Goal: Task Accomplishment & Management: Complete application form

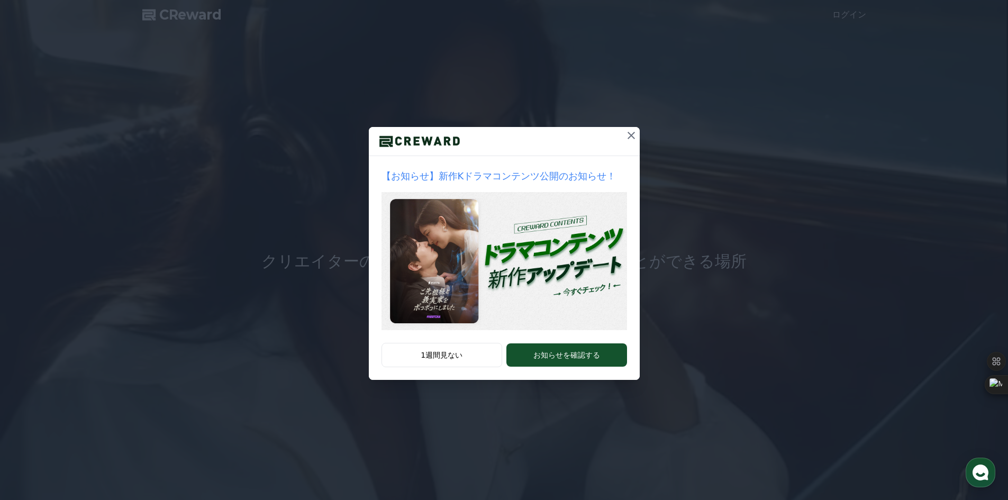
click at [624, 140] on button at bounding box center [630, 135] width 17 height 17
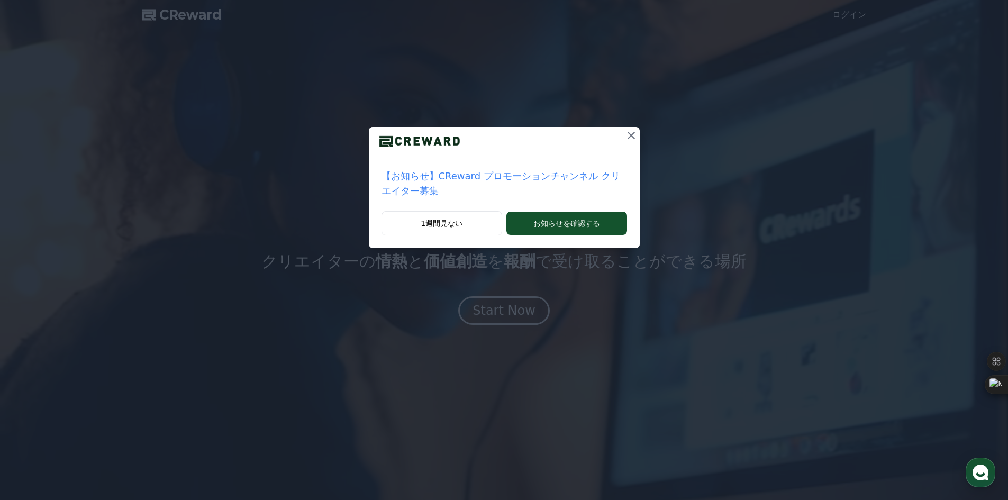
click at [625, 137] on icon at bounding box center [631, 135] width 13 height 13
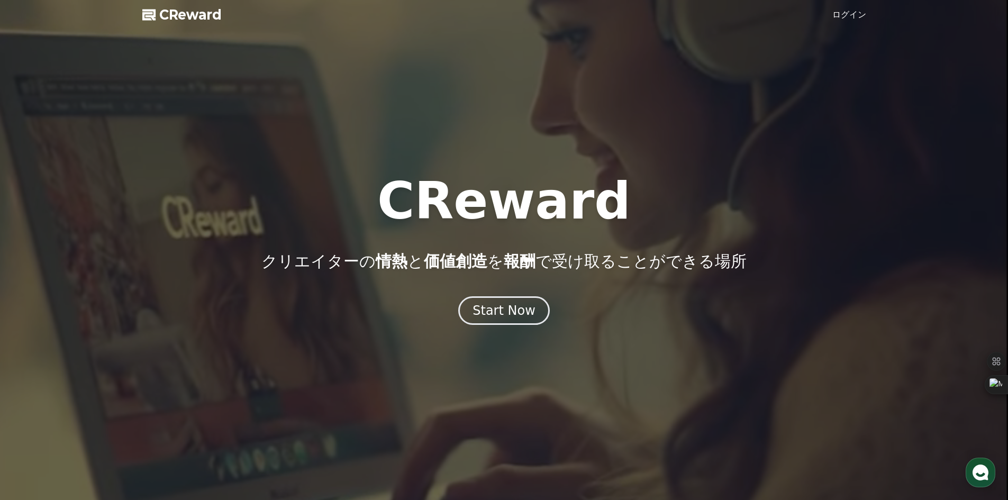
click at [849, 24] on div at bounding box center [504, 250] width 1008 height 500
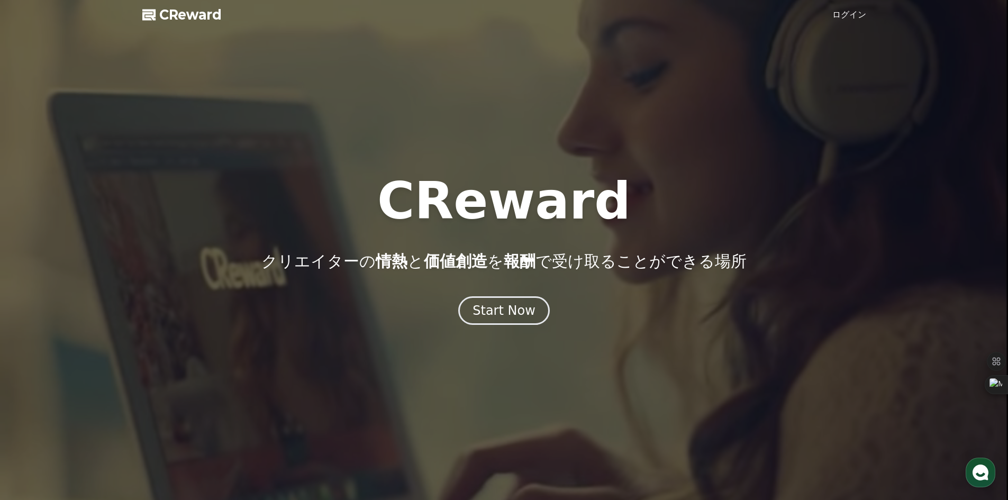
click at [849, 19] on link "ログイン" at bounding box center [849, 14] width 34 height 13
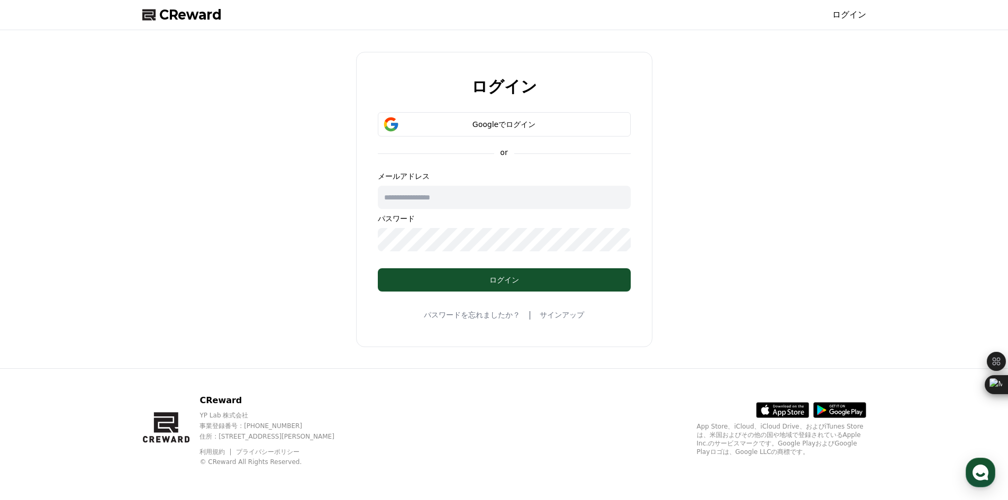
click at [461, 191] on input "text" at bounding box center [504, 197] width 253 height 23
type input "**********"
click at [498, 113] on button "Googleでログイン" at bounding box center [504, 124] width 253 height 24
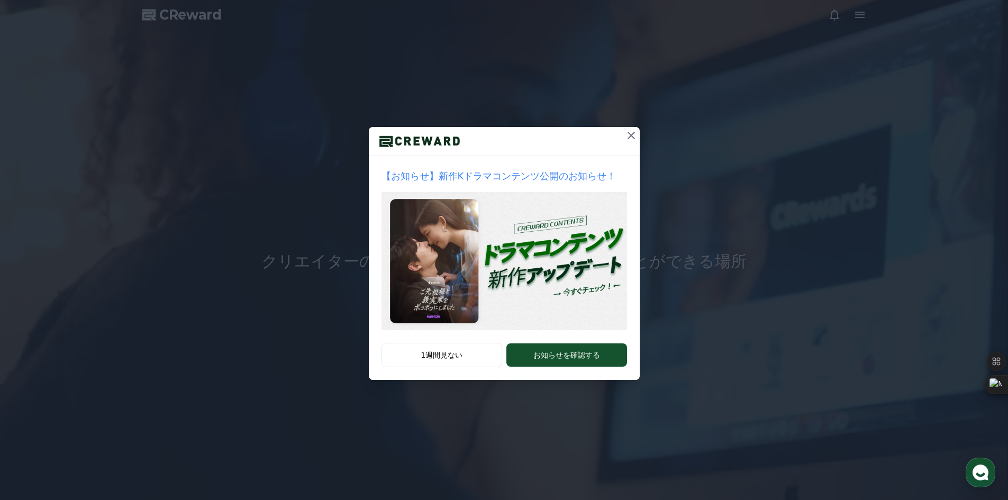
drag, startPoint x: 622, startPoint y: 137, endPoint x: 629, endPoint y: 134, distance: 7.1
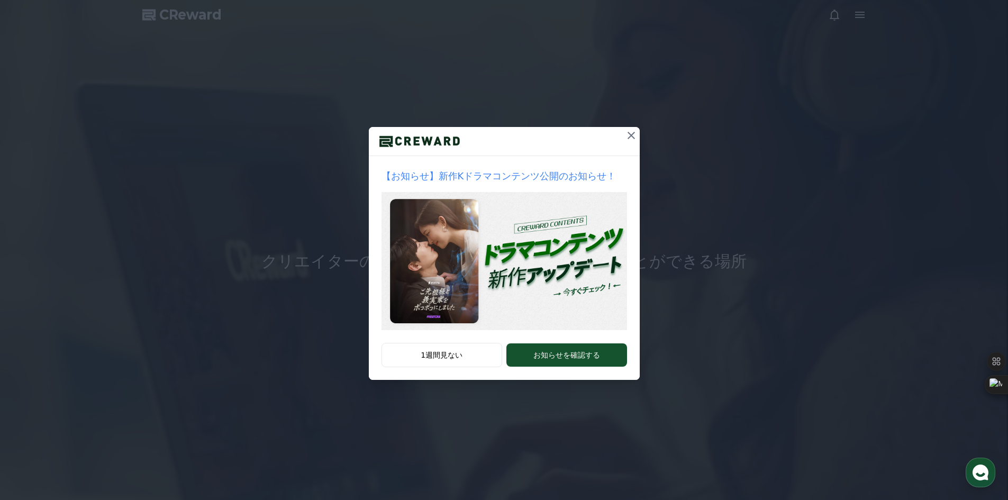
click at [629, 134] on button at bounding box center [630, 135] width 17 height 17
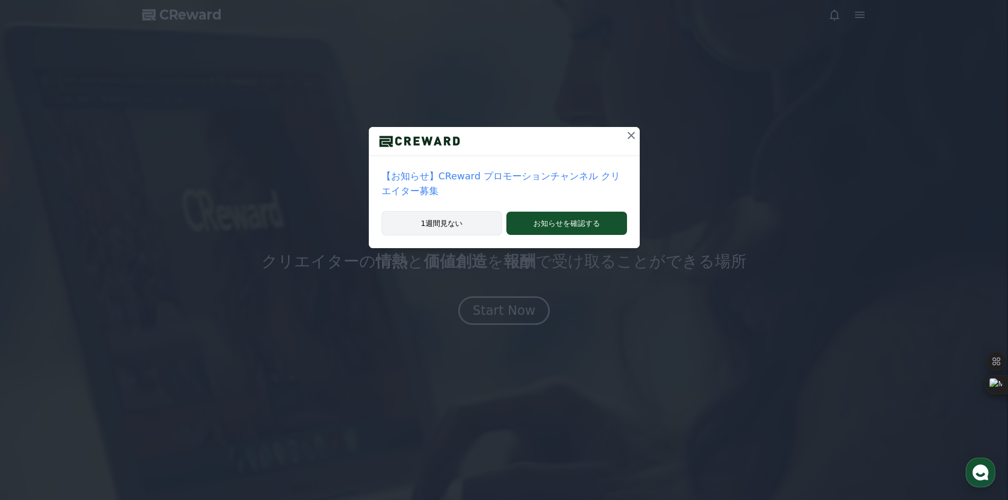
click at [495, 211] on button "1週間見ない" at bounding box center [441, 223] width 121 height 24
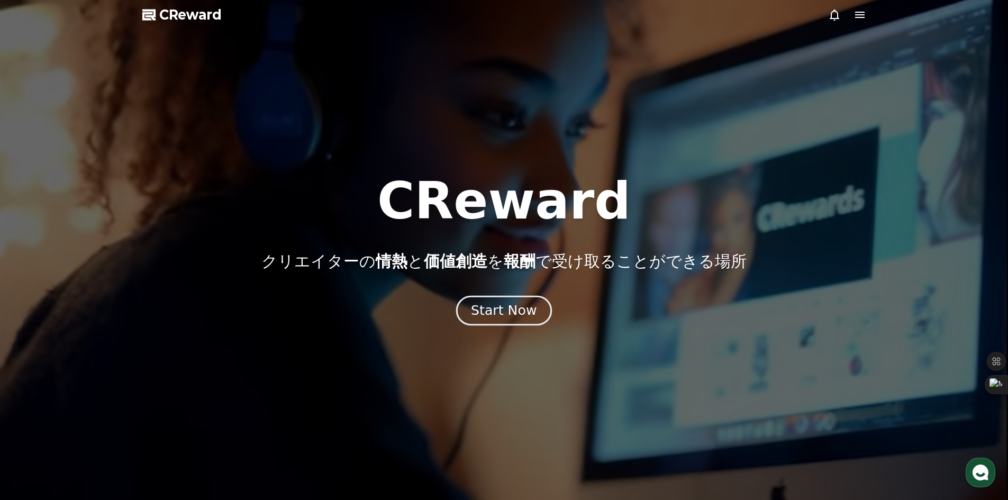
click at [522, 309] on div "Start Now" at bounding box center [504, 310] width 66 height 18
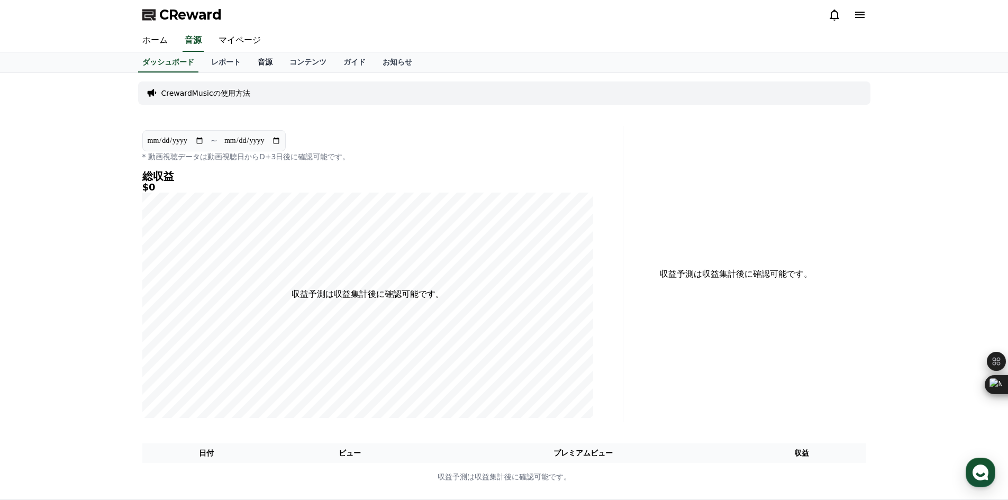
click at [251, 63] on link "音源" at bounding box center [265, 62] width 32 height 20
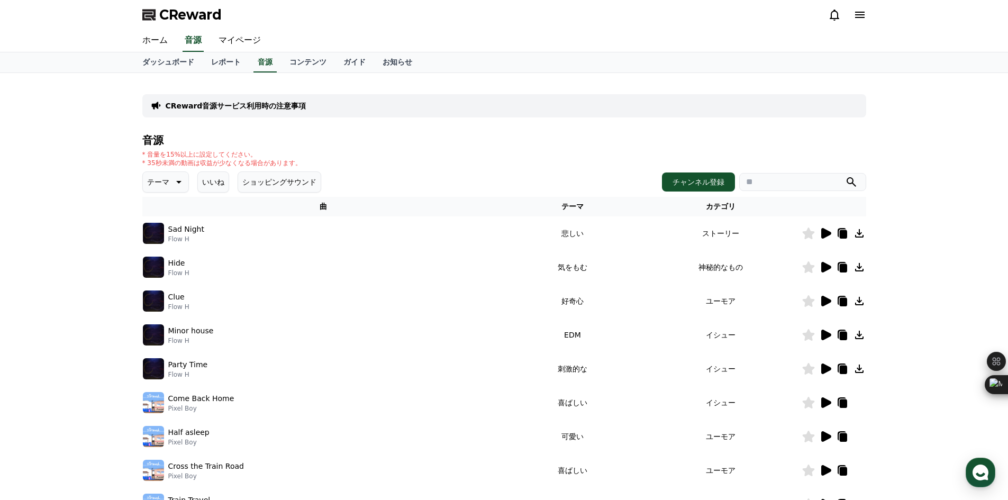
click at [826, 231] on icon at bounding box center [826, 233] width 10 height 11
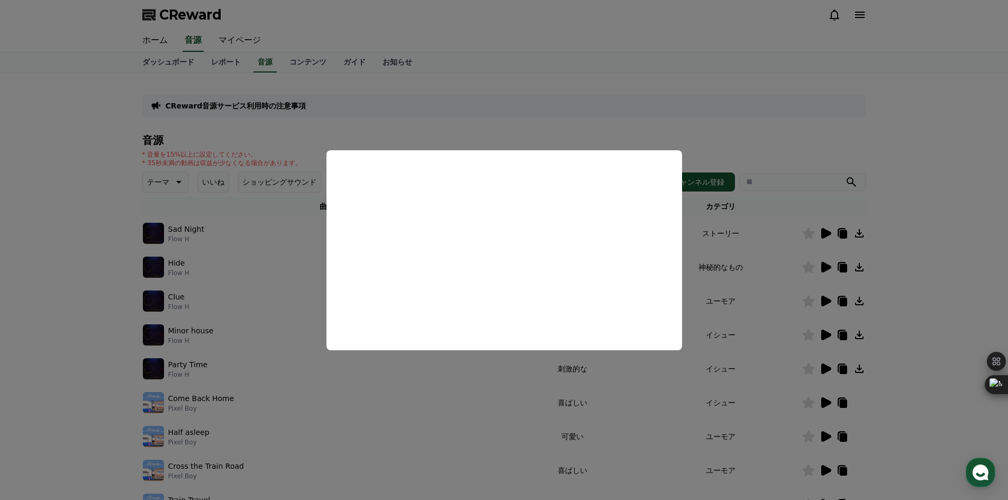
click at [505, 57] on button "close modal" at bounding box center [504, 250] width 1008 height 500
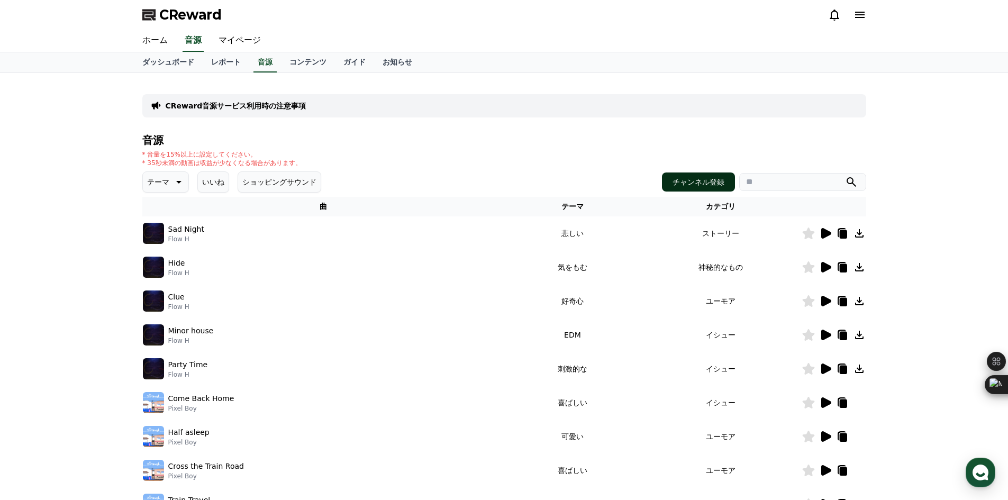
click at [684, 180] on button "チャンネル登録" at bounding box center [698, 181] width 73 height 19
click at [164, 43] on link "ホーム" at bounding box center [155, 41] width 42 height 22
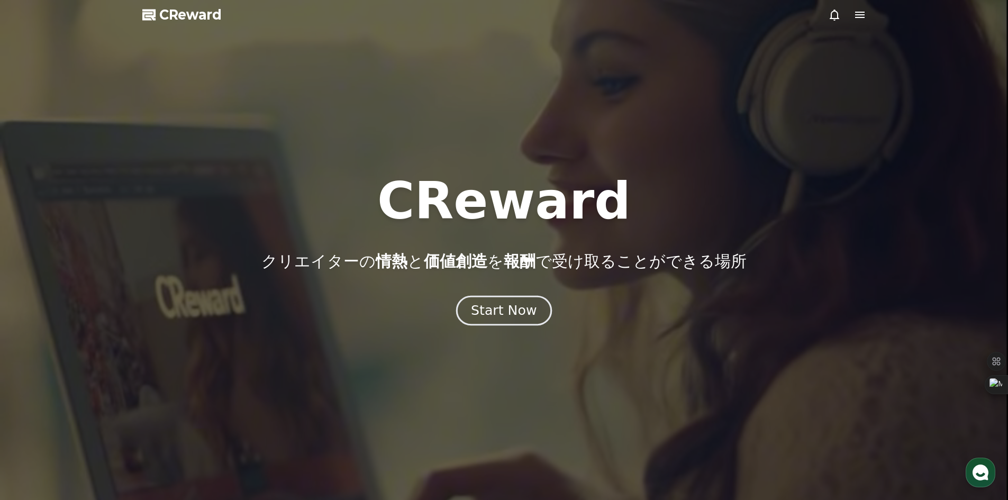
click at [523, 306] on div "Start Now" at bounding box center [504, 310] width 66 height 18
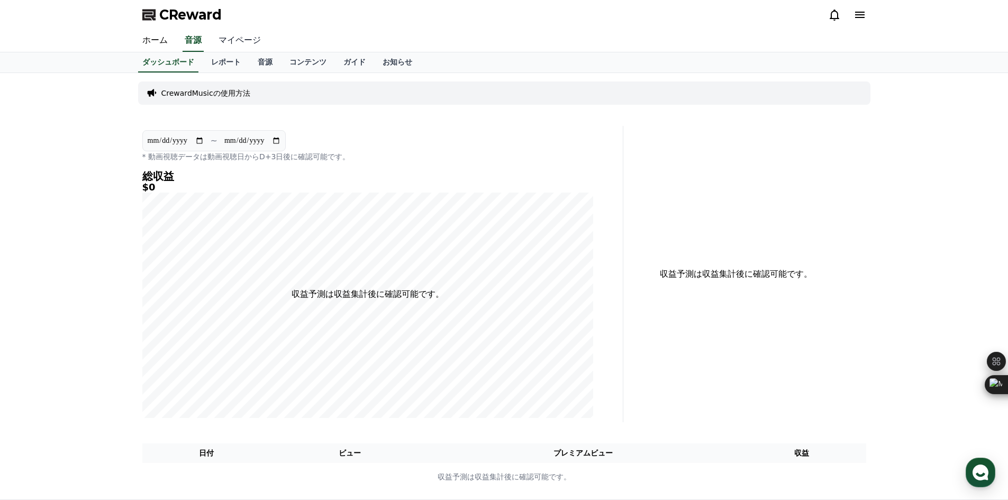
click at [212, 44] on link "マイページ" at bounding box center [239, 41] width 59 height 22
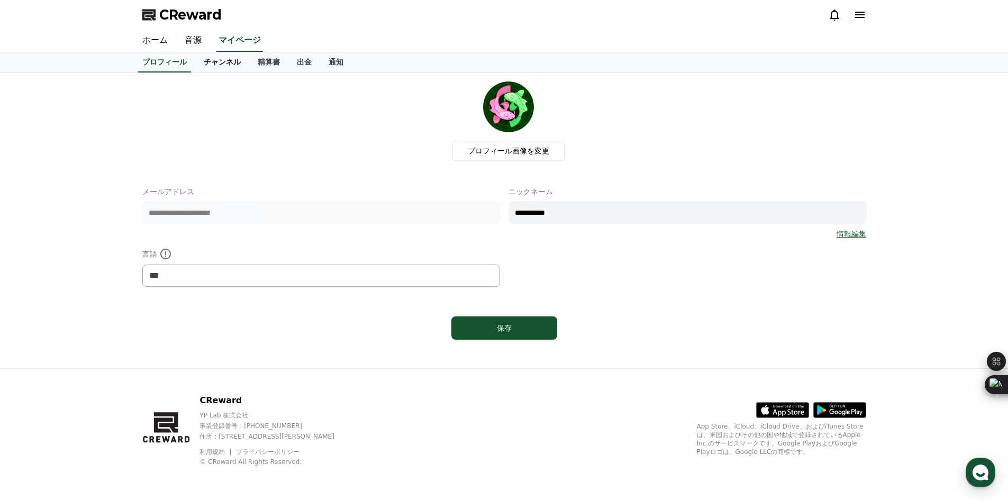
click at [196, 66] on link "チャンネル" at bounding box center [222, 62] width 54 height 20
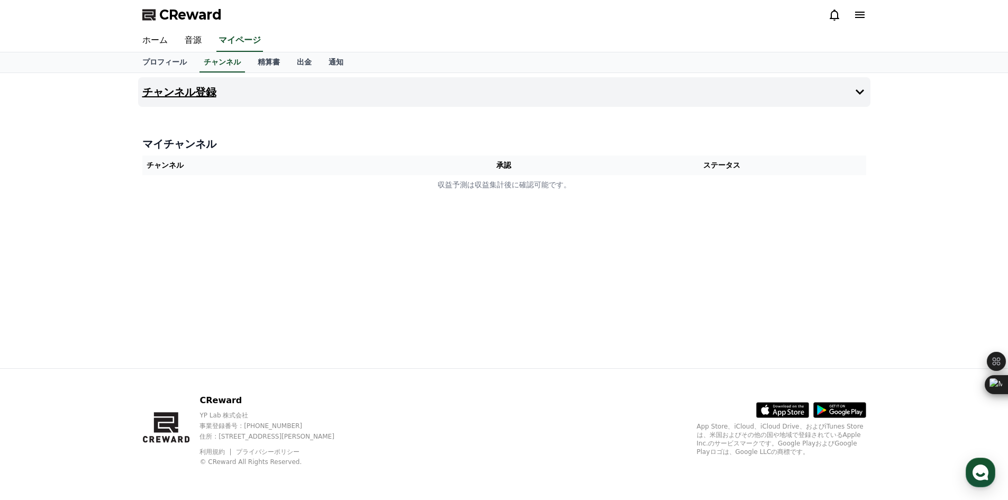
click at [590, 88] on button "チャンネル登録" at bounding box center [504, 92] width 732 height 30
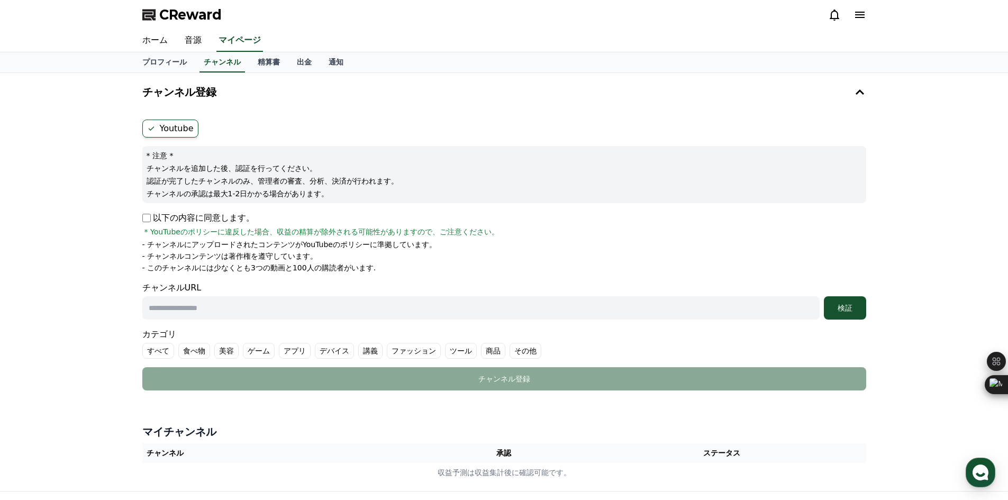
click at [341, 295] on div "チャンネルURL 検証" at bounding box center [504, 300] width 724 height 38
click at [338, 308] on input "text" at bounding box center [480, 307] width 677 height 23
paste input "**********"
type input "**********"
click at [838, 300] on button "検証" at bounding box center [844, 307] width 42 height 23
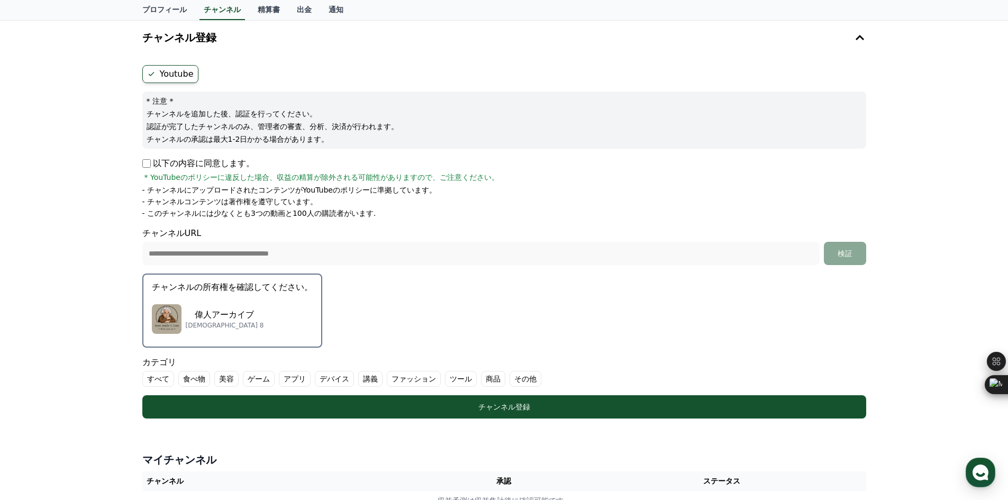
scroll to position [106, 0]
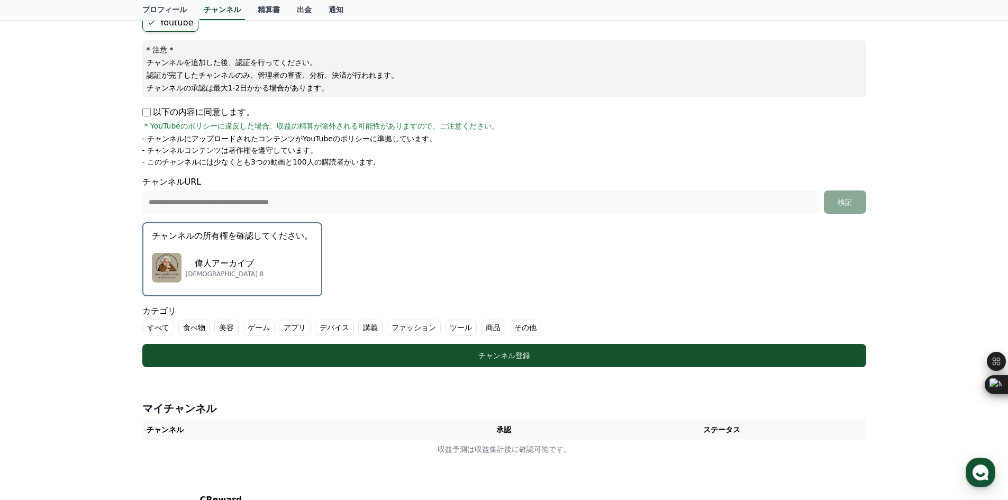
click at [283, 264] on button "チャンネルの所有権を確認してください。 偉人アーカイブ サブスクライバー 8" at bounding box center [232, 259] width 180 height 74
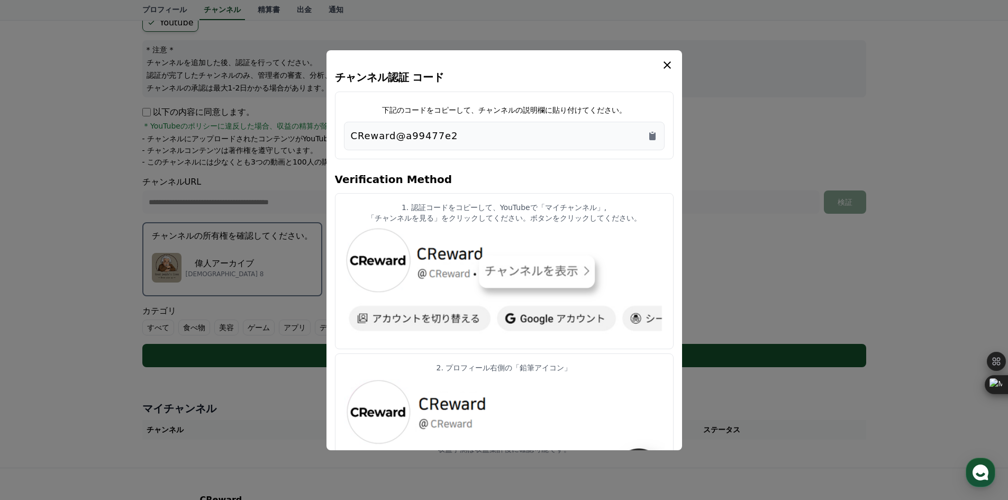
click at [657, 133] on div "CReward@a99477e2" at bounding box center [504, 136] width 321 height 29
click at [655, 134] on icon "Copy to clipboard" at bounding box center [652, 136] width 11 height 11
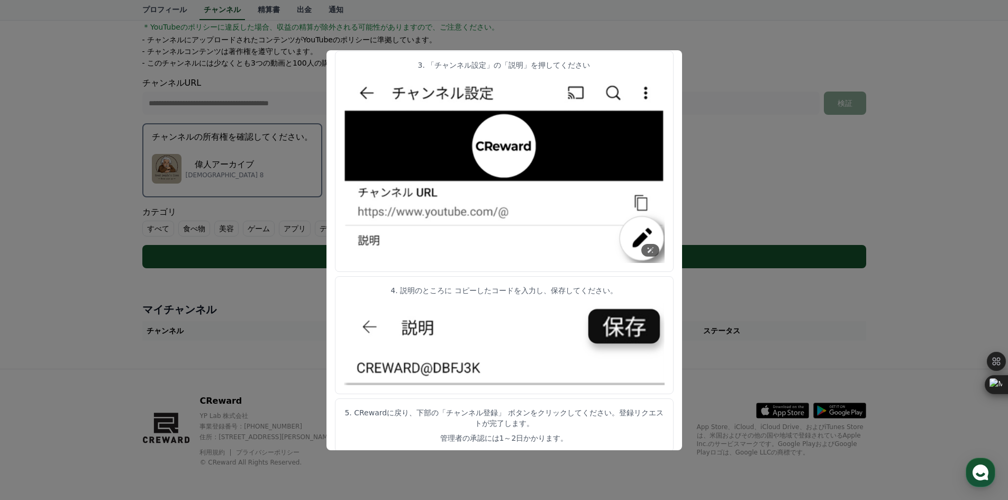
scroll to position [205, 0]
click at [704, 108] on button "close modal" at bounding box center [504, 250] width 1008 height 500
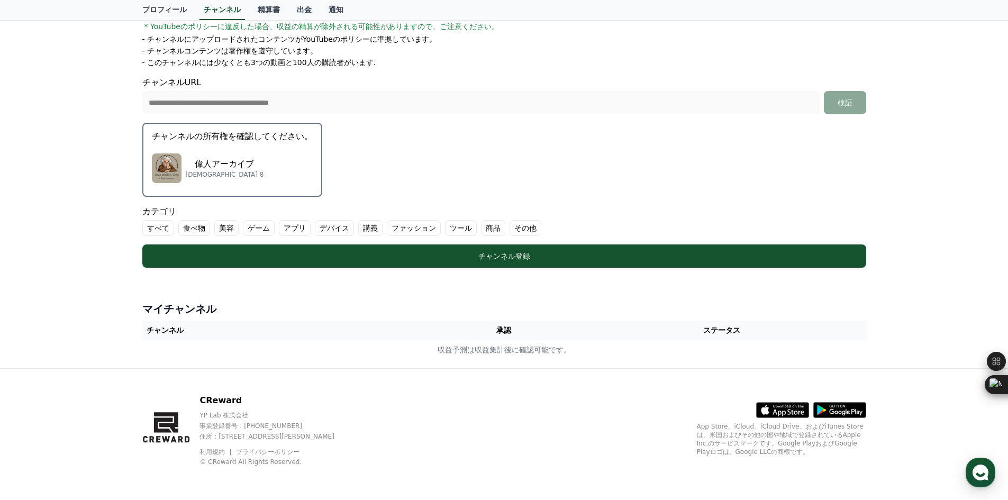
scroll to position [99, 0]
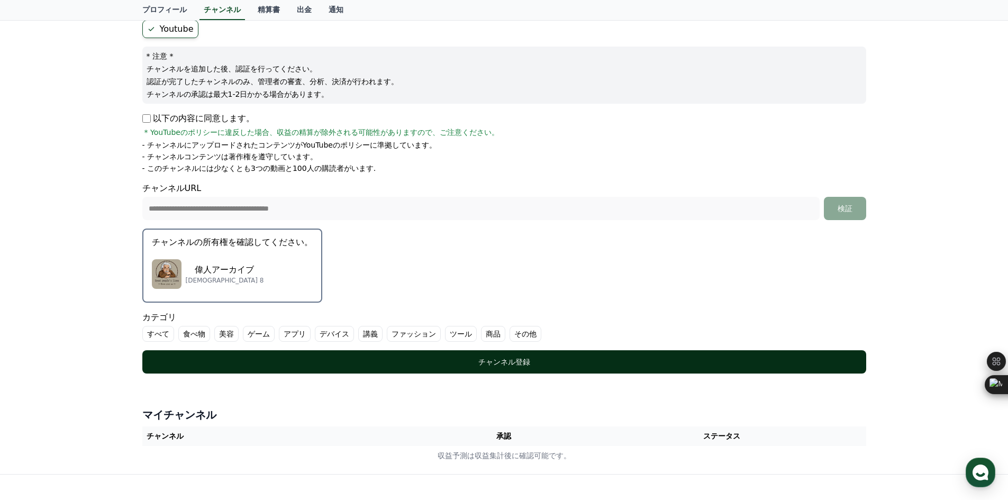
click at [413, 352] on button "チャンネル登録" at bounding box center [504, 361] width 724 height 23
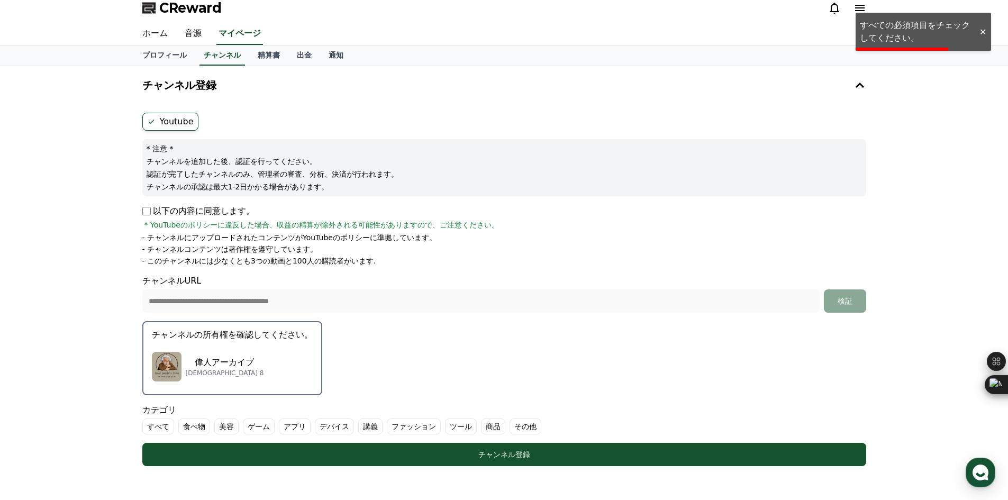
scroll to position [0, 0]
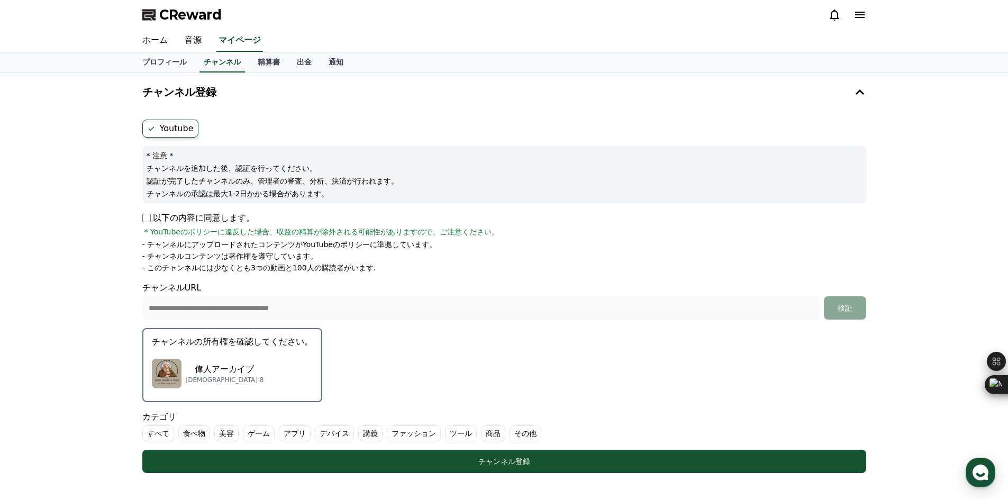
click at [145, 222] on p "以下の内容に同意します。" at bounding box center [198, 218] width 112 height 13
click at [152, 222] on p "以下の内容に同意します。" at bounding box center [198, 218] width 112 height 13
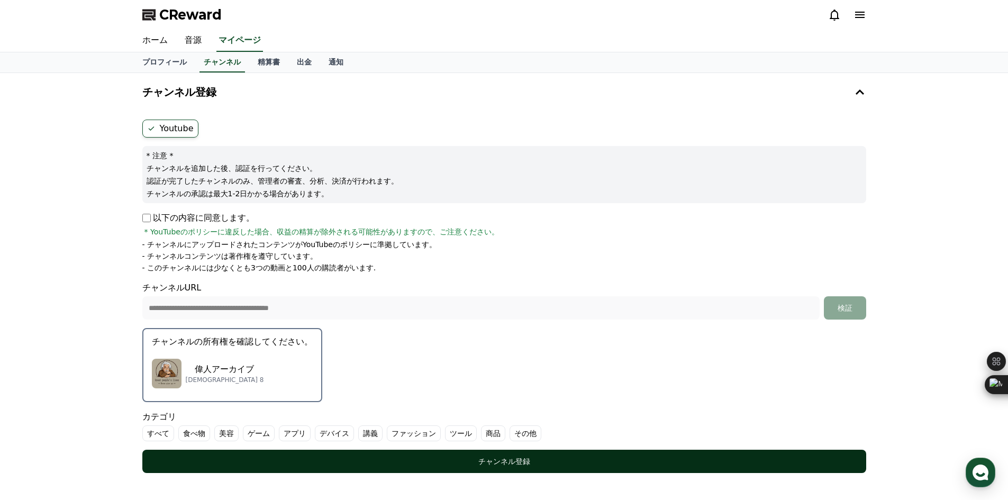
drag, startPoint x: 478, startPoint y: 472, endPoint x: 478, endPoint y: 456, distance: 15.9
click at [478, 463] on button "チャンネル登録" at bounding box center [504, 461] width 724 height 23
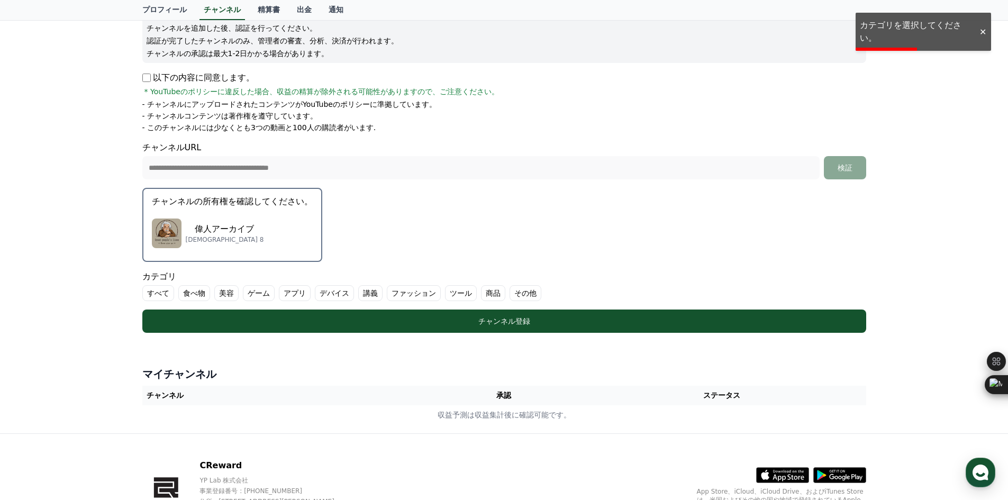
scroll to position [159, 0]
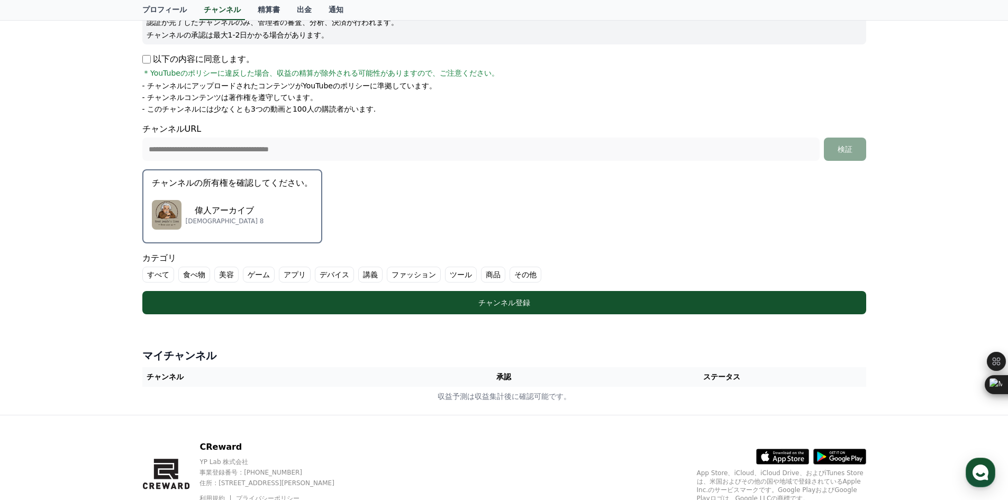
click at [358, 276] on label "講義" at bounding box center [370, 275] width 24 height 16
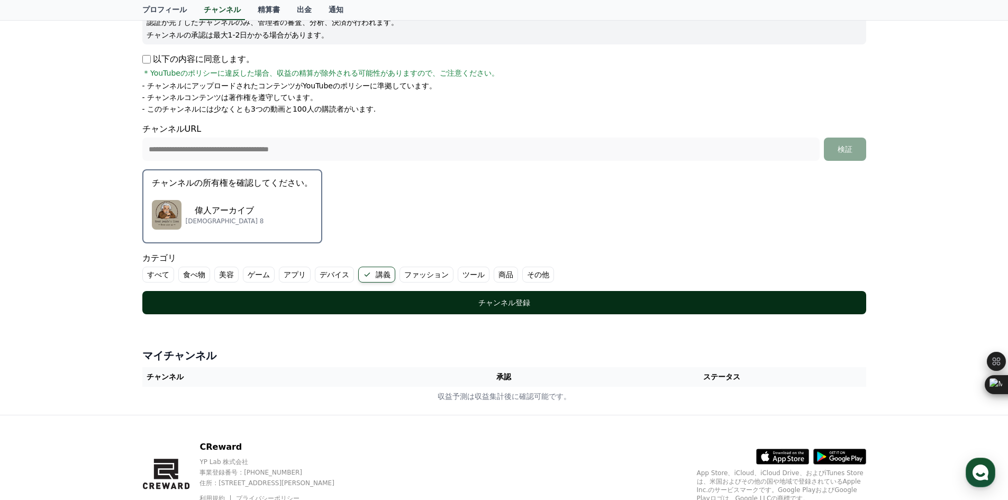
click at [363, 296] on button "チャンネル登録" at bounding box center [504, 302] width 724 height 23
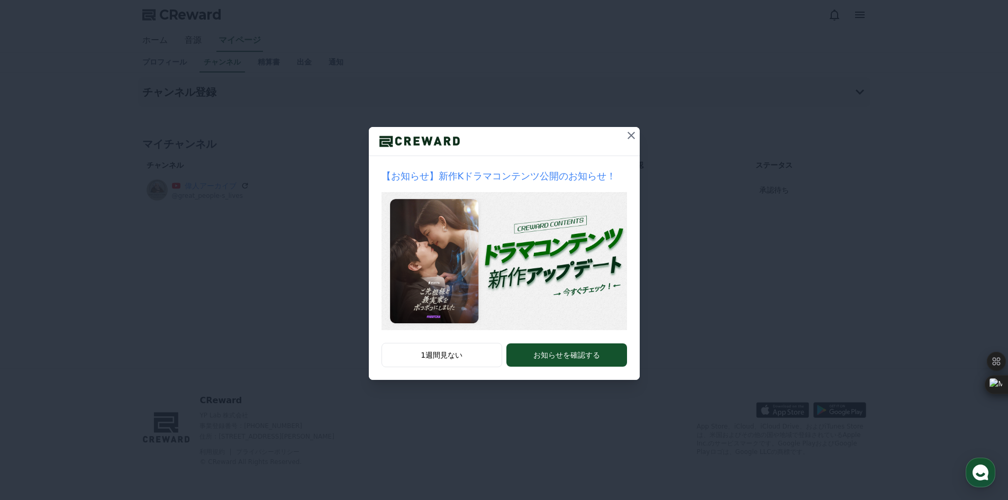
click at [640, 129] on div "【お知らせ】新作Kドラマコンテンツ公開のお知らせ！ 1週間見ない お知らせを確認する" at bounding box center [504, 198] width 1008 height 397
click at [629, 136] on icon at bounding box center [630, 135] width 7 height 7
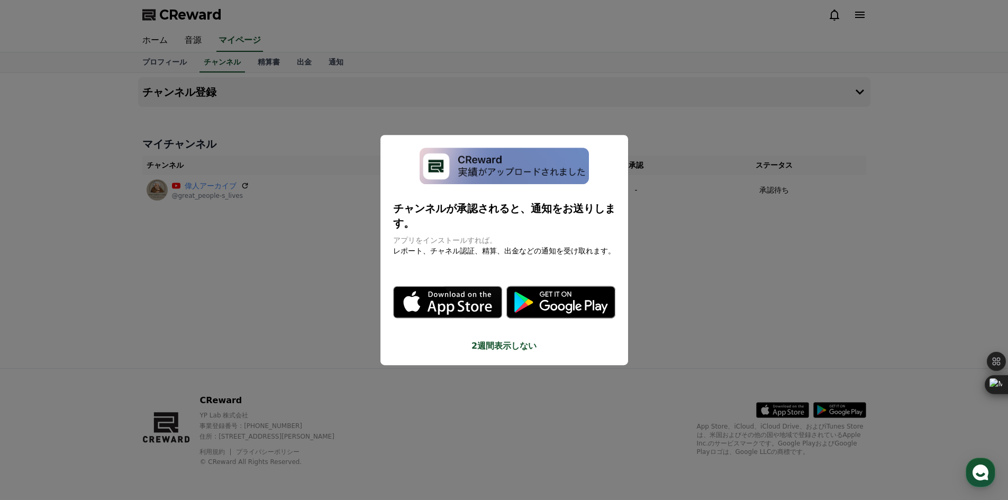
click at [488, 340] on button "2週間表示しない" at bounding box center [504, 346] width 222 height 13
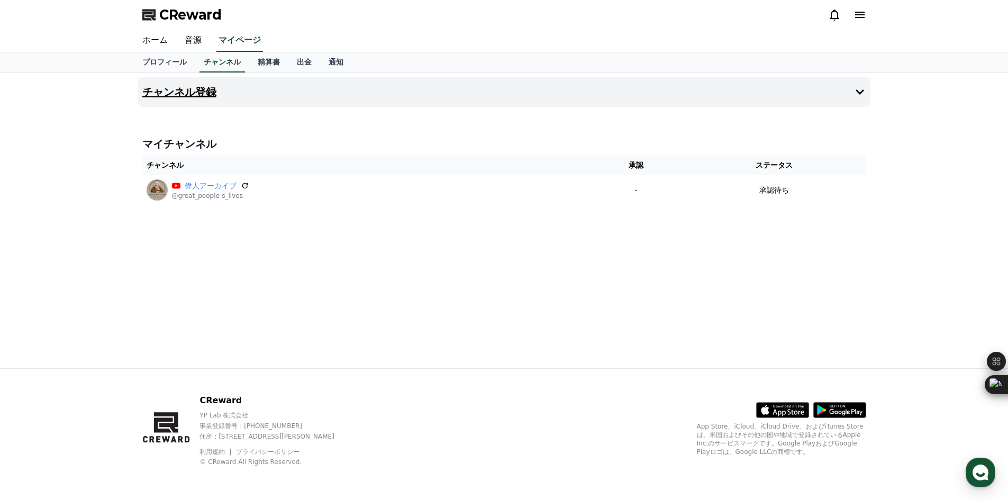
click at [197, 97] on h4 "チャンネル登録" at bounding box center [179, 92] width 74 height 12
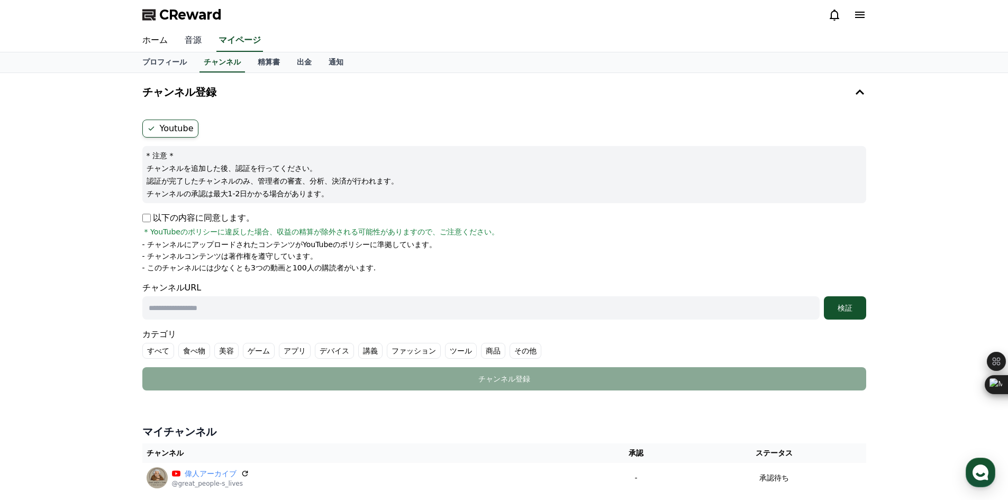
click at [182, 35] on link "音源" at bounding box center [193, 41] width 34 height 22
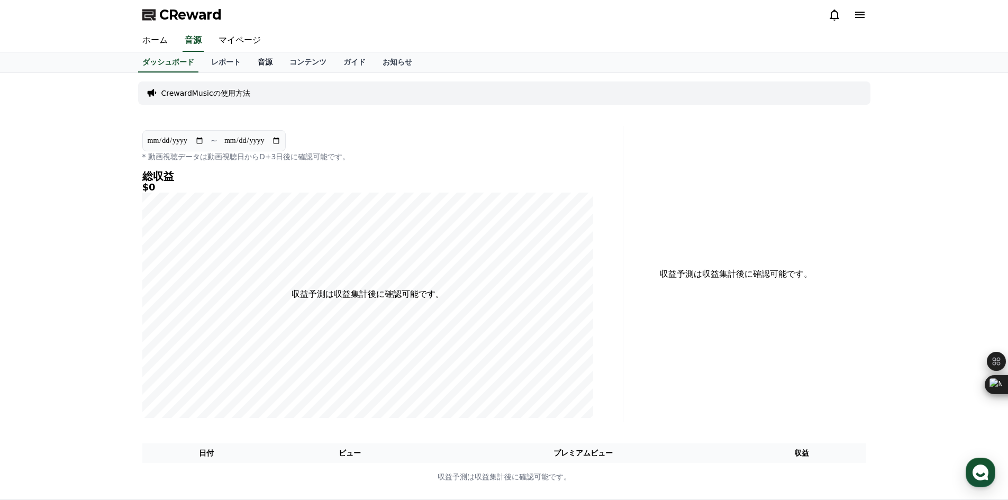
click at [252, 60] on link "音源" at bounding box center [265, 62] width 32 height 20
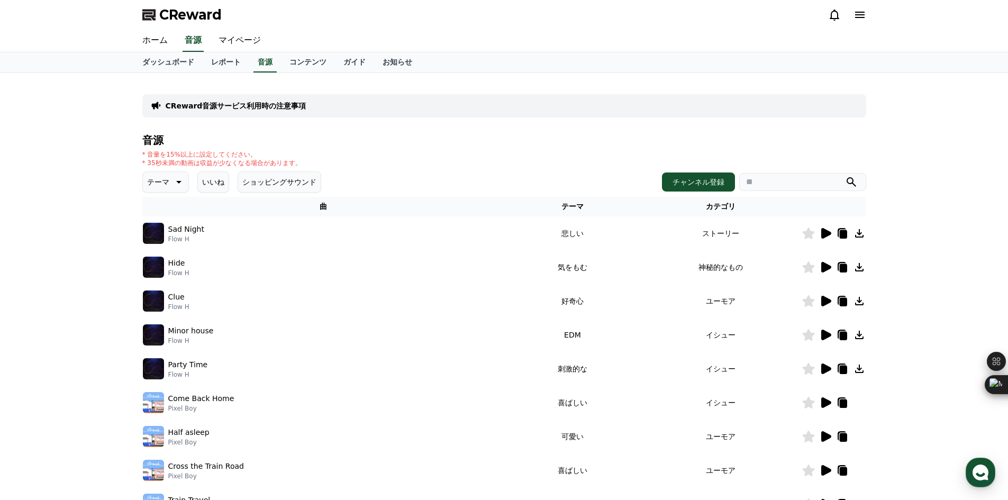
drag, startPoint x: 845, startPoint y: 234, endPoint x: 918, endPoint y: 275, distance: 84.0
click at [918, 275] on div "CReward音源サービス利用時の注意事項 音源 * 音量を15%以上に設定してください。 * 35秒未満の動画は収益が少なくなる場合があります。 テーマ い…" at bounding box center [504, 328] width 1008 height 511
drag, startPoint x: 841, startPoint y: 233, endPoint x: 886, endPoint y: 241, distance: 46.1
click at [902, 237] on div "CReward音源サービス利用時の注意事項 音源 * 音量を15%以上に設定してください。 * 35秒未満の動画は収益が少なくなる場合があります。 テーマ い…" at bounding box center [504, 328] width 1008 height 511
click at [841, 235] on icon at bounding box center [842, 234] width 7 height 8
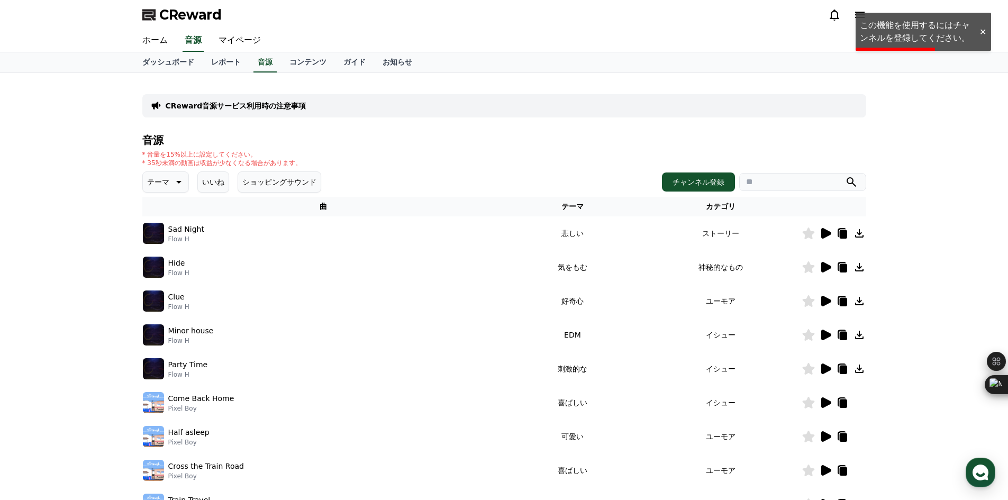
click at [983, 27] on div at bounding box center [982, 32] width 17 height 10
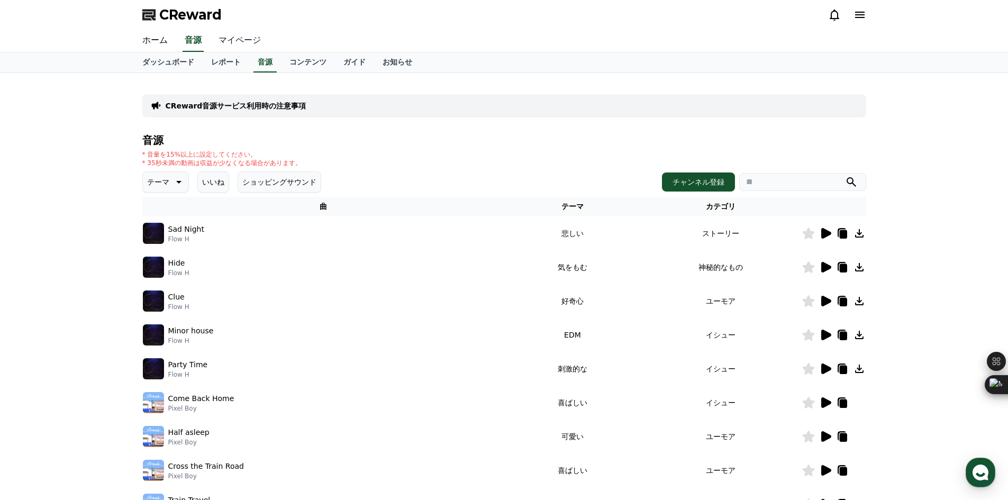
click at [210, 47] on link "マイページ" at bounding box center [239, 41] width 59 height 22
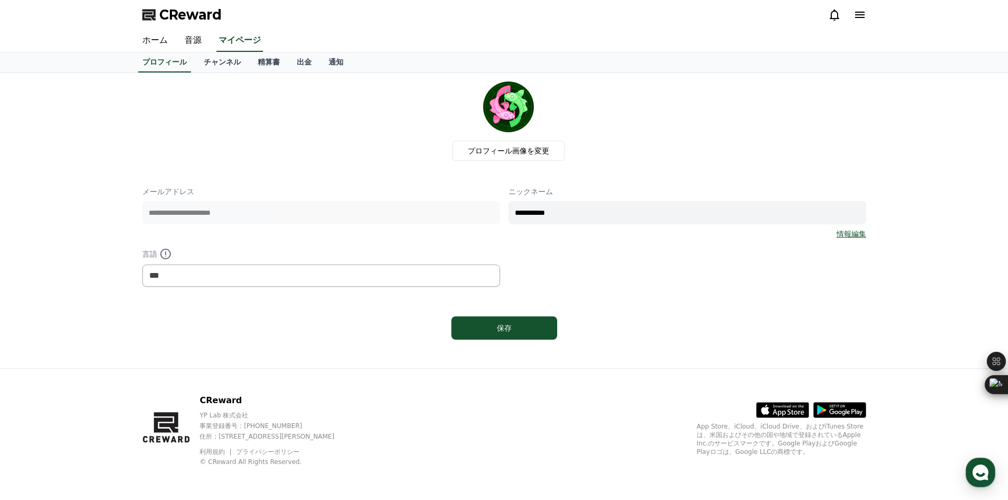
click at [533, 341] on div "保存" at bounding box center [504, 328] width 724 height 32
click at [533, 334] on button "保存" at bounding box center [504, 327] width 106 height 23
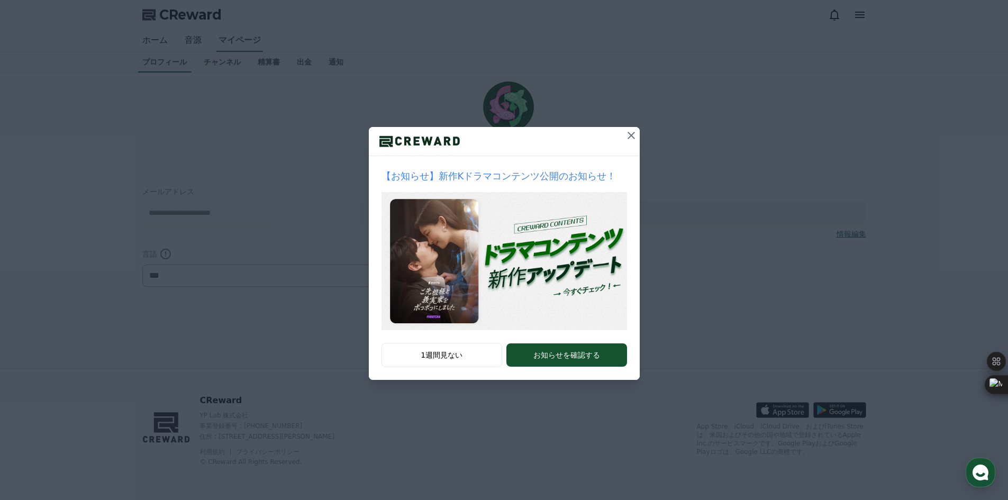
click at [629, 133] on icon at bounding box center [631, 135] width 13 height 13
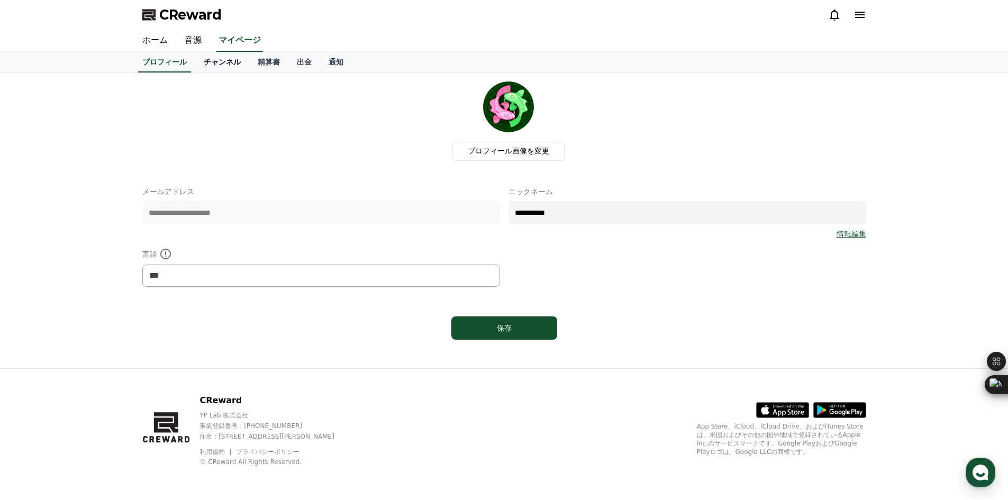
click at [210, 55] on link "チャンネル" at bounding box center [222, 62] width 54 height 20
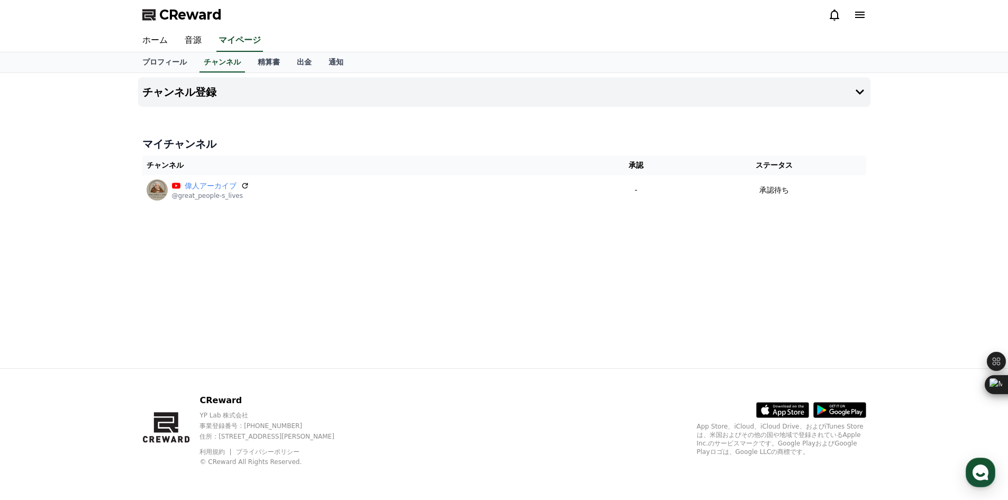
click at [275, 50] on div "ホーム 音源 マイページ" at bounding box center [504, 41] width 740 height 22
click at [288, 57] on link "出金" at bounding box center [304, 62] width 32 height 20
